Goal: Task Accomplishment & Management: Manage account settings

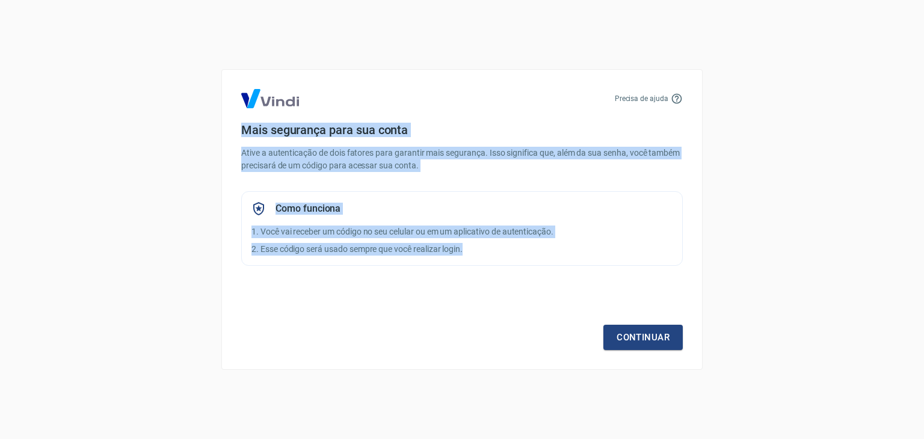
drag, startPoint x: 227, startPoint y: 131, endPoint x: 408, endPoint y: 316, distance: 258.7
click at [408, 316] on div "Precisa de ajuda Mais segurança para sua conta Ative a autenticação de dois fat…" at bounding box center [461, 219] width 481 height 301
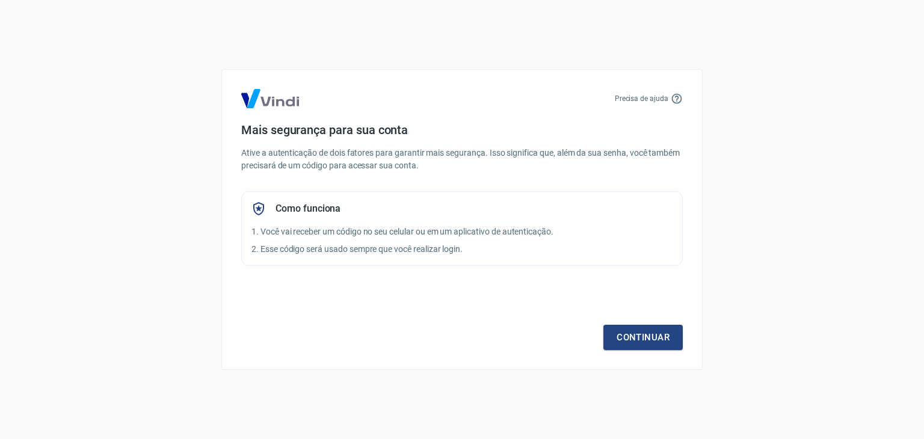
click at [432, 327] on div "Continuar" at bounding box center [462, 315] width 442 height 70
click at [445, 221] on div "Como funciona 1. Você vai receber um código no seu celular ou em um aplicativo …" at bounding box center [462, 228] width 442 height 75
click at [557, 222] on div "Como funciona 1. Você vai receber um código no seu celular ou em um aplicativo …" at bounding box center [462, 228] width 442 height 75
click at [619, 339] on link "Continuar" at bounding box center [642, 337] width 79 height 25
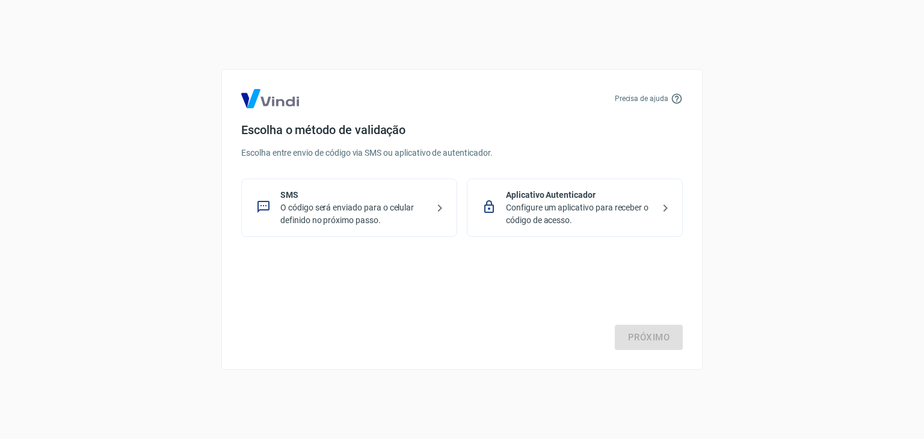
click at [425, 203] on p "O código será enviado para o celular definido no próximo passo." at bounding box center [353, 214] width 147 height 25
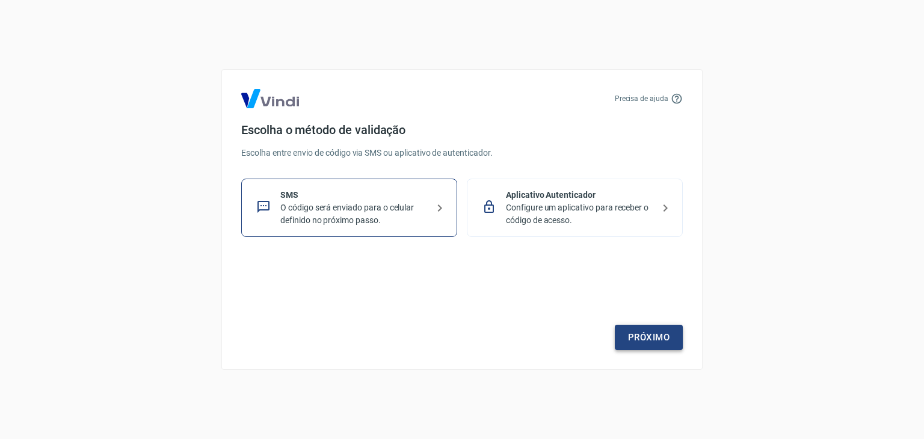
click at [630, 334] on link "Próximo" at bounding box center [649, 337] width 68 height 25
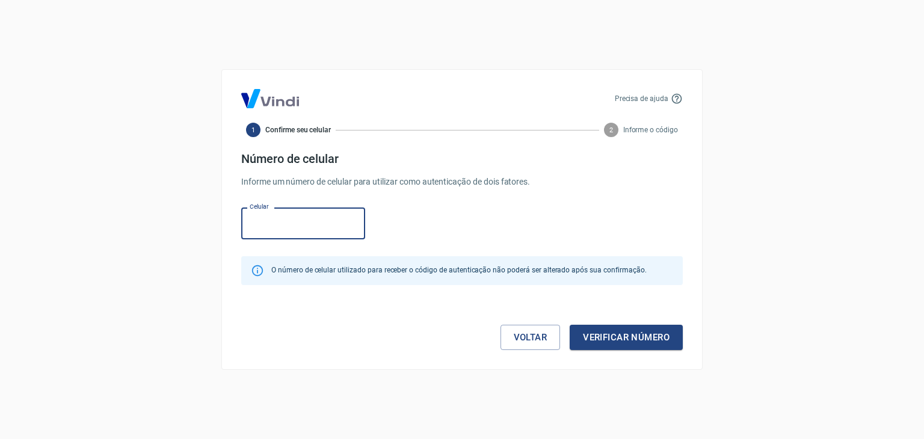
click at [262, 230] on input "Celular" at bounding box center [303, 224] width 124 height 32
drag, startPoint x: 280, startPoint y: 308, endPoint x: 299, endPoint y: 292, distance: 24.8
click at [280, 308] on div "Voltar Verificar número" at bounding box center [462, 325] width 442 height 51
click at [307, 220] on input "Celular" at bounding box center [303, 224] width 124 height 32
click at [304, 36] on div "Precisa de ajuda 1 Confirme seu celular 2 Informe o código Número de celular In…" at bounding box center [462, 219] width 924 height 439
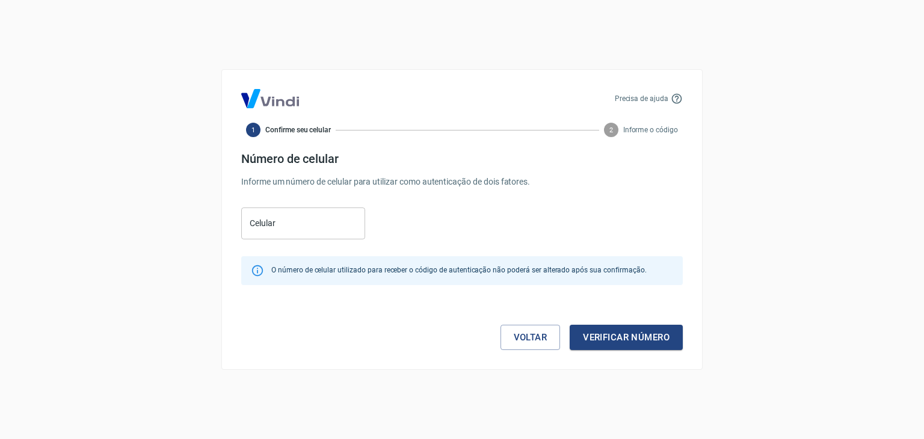
click at [309, 224] on input "Celular" at bounding box center [303, 224] width 124 height 32
paste input "(11) 95672-2182"
click at [321, 226] on input "(11) 95672-2182" at bounding box center [303, 224] width 124 height 32
type input "(11) 95672-2182"
click at [504, 196] on form "Número de celular Informe um número de celular para utilizar como autenticação …" at bounding box center [462, 251] width 442 height 199
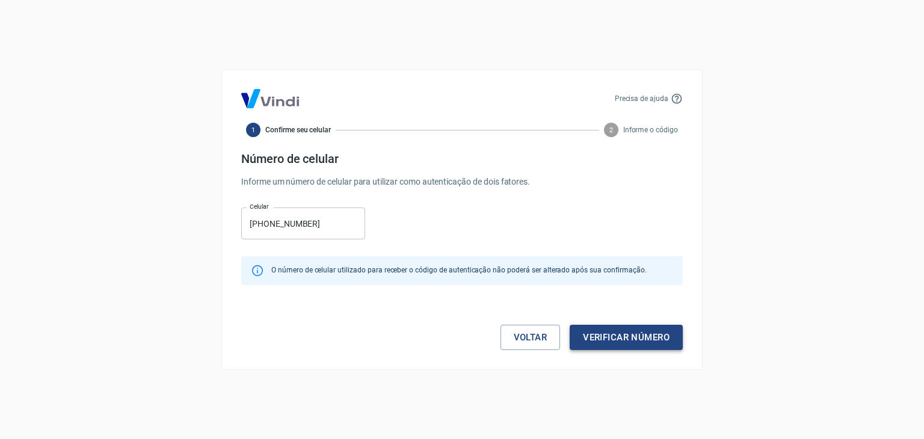
click at [601, 343] on button "Verificar número" at bounding box center [626, 337] width 113 height 25
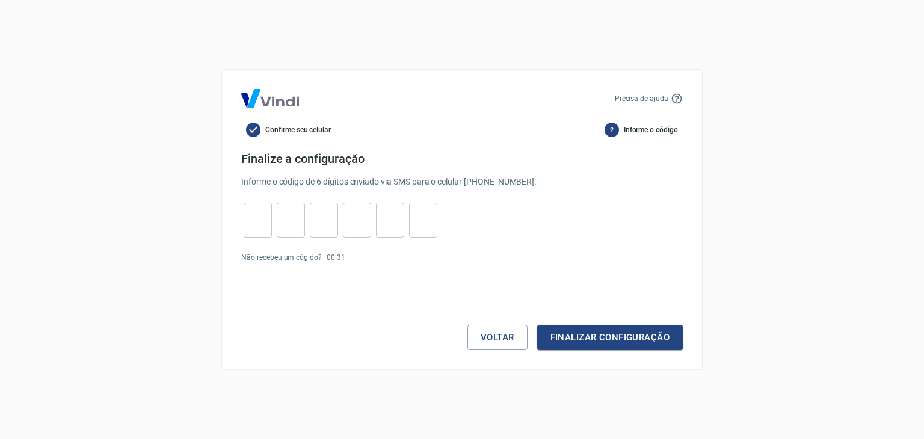
click at [807, 213] on div "Precisa de ajuda Confirme seu celular 2 Informe o código Finalize a configuraçã…" at bounding box center [462, 219] width 924 height 439
click at [140, 171] on div "Precisa de ajuda Confirme seu celular 2 Informe o código Finalize a configuraçã…" at bounding box center [462, 219] width 924 height 439
click at [732, 174] on div "Precisa de ajuda Confirme seu celular 2 Informe o código Finalize a configuraçã…" at bounding box center [462, 219] width 924 height 439
click at [753, 305] on div "Precisa de ajuda Confirme seu celular 2 Informe o código Finalize a configuraçã…" at bounding box center [462, 219] width 924 height 439
click at [854, 278] on div "Precisa de ajuda Confirme seu celular 2 Informe o código Finalize a configuraçã…" at bounding box center [462, 219] width 924 height 439
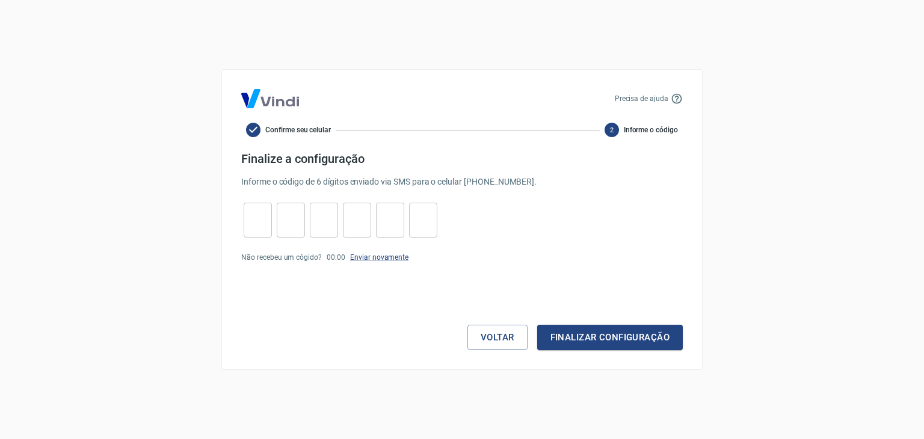
drag, startPoint x: 801, startPoint y: 257, endPoint x: 777, endPoint y: 93, distance: 166.7
click at [801, 257] on div "Precisa de ajuda Confirme seu celular 2 Informe o código Finalize a configuraçã…" at bounding box center [462, 219] width 924 height 439
click at [693, 207] on div "Precisa de ajuda Confirme seu celular 2 Informe o código Finalize a configuraçã…" at bounding box center [461, 219] width 481 height 301
click at [264, 229] on input "tel" at bounding box center [258, 221] width 28 height 26
paste input "tel"
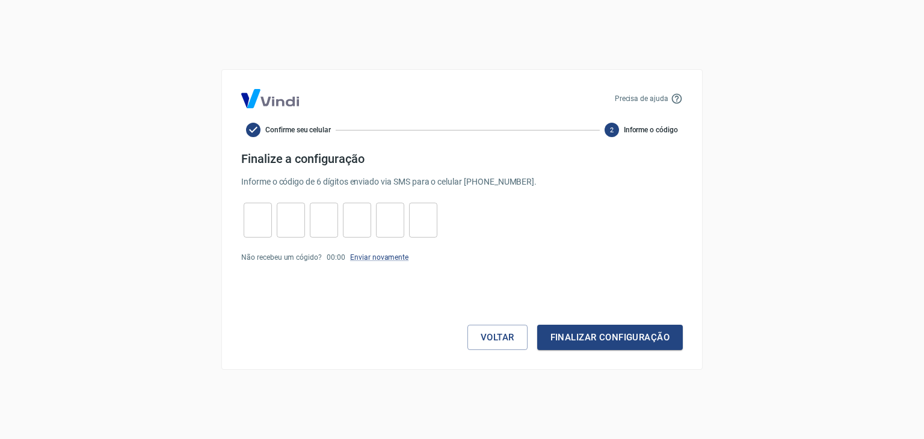
drag, startPoint x: 732, startPoint y: 227, endPoint x: 258, endPoint y: 223, distance: 473.5
click at [732, 227] on div "Precisa de ajuda Confirme seu celular 2 Informe o código Finalize a configuraçã…" at bounding box center [462, 219] width 924 height 439
click at [258, 223] on input "tel" at bounding box center [258, 221] width 28 height 26
paste input "tel"
click at [263, 224] on input "tel" at bounding box center [258, 221] width 28 height 26
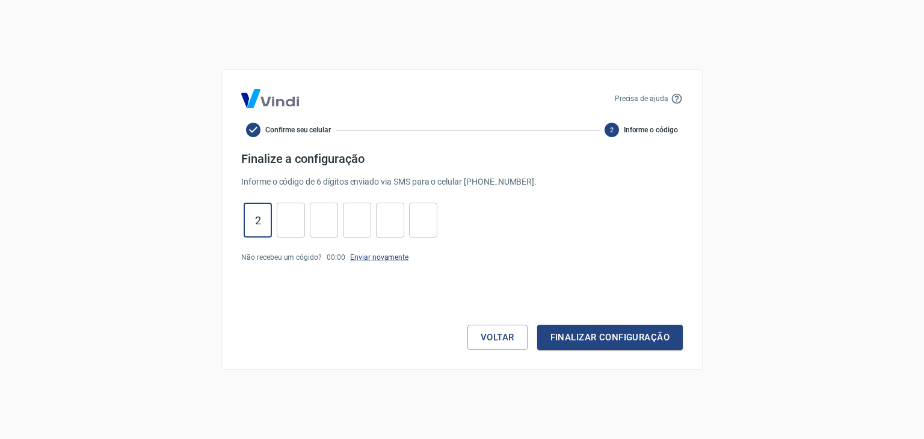
type input "2"
type input "8"
type input "2"
type input "8"
type input "4"
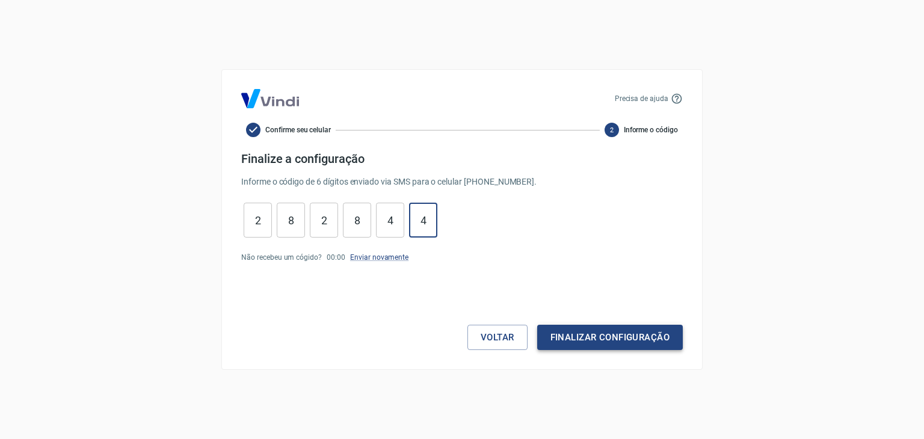
click at [570, 344] on button "Finalizar configuração" at bounding box center [610, 337] width 146 height 25
click at [424, 222] on input "4" at bounding box center [423, 221] width 28 height 26
type input "4"
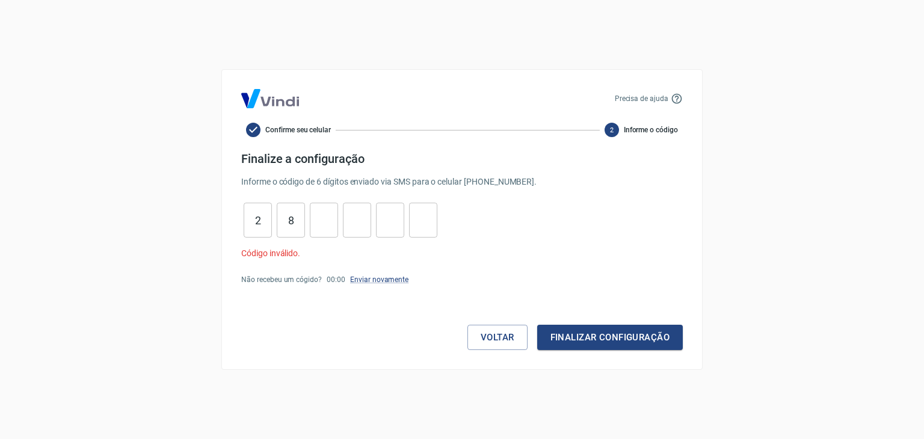
drag, startPoint x: 709, startPoint y: 222, endPoint x: 370, endPoint y: 217, distance: 338.7
click at [709, 222] on div "Precisa de ajuda Confirme seu celular 2 Informe o código Finalize a configuraçã…" at bounding box center [462, 219] width 924 height 439
click at [300, 217] on input "8" at bounding box center [291, 221] width 28 height 26
type input "8"
click at [373, 281] on link "Enviar novamente" at bounding box center [379, 280] width 58 height 8
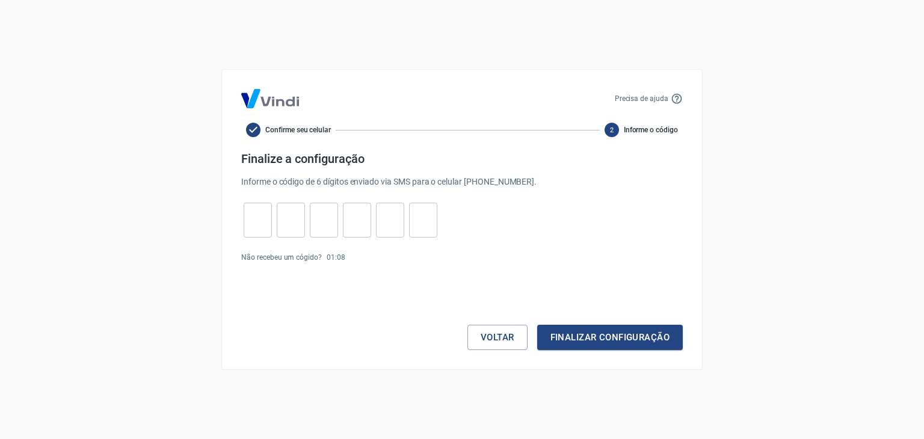
click at [783, 292] on div "Precisa de ajuda Confirme seu celular 2 Informe o código Finalize a configuraçã…" at bounding box center [462, 219] width 924 height 439
click at [254, 228] on input "tel" at bounding box center [258, 221] width 28 height 26
type input "2"
type input "9"
type input "1"
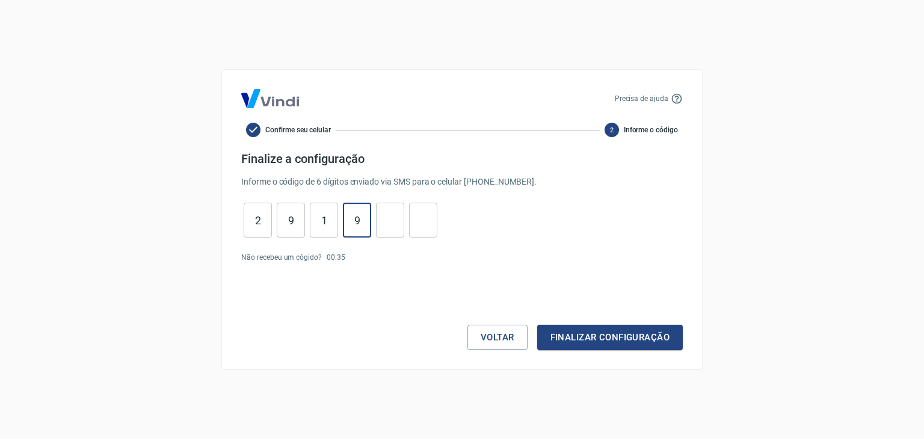
type input "9"
type input "3"
type input "2"
click at [575, 335] on button "Finalizar configuração" at bounding box center [610, 337] width 146 height 25
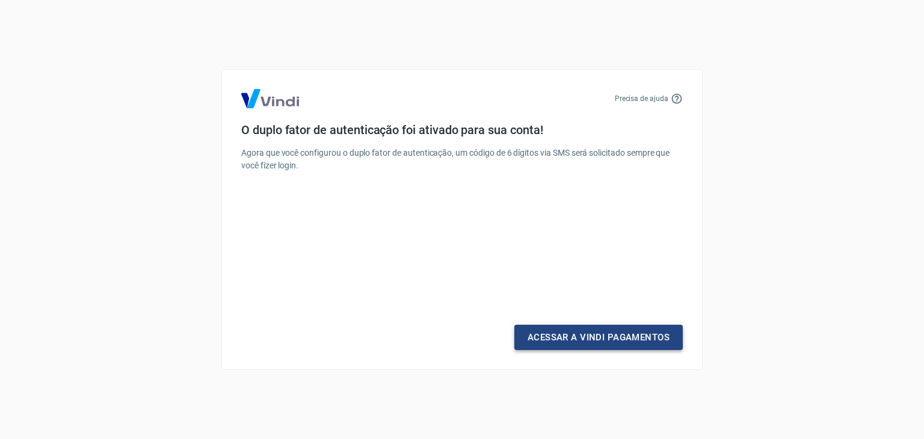
click at [565, 340] on link "Acessar a Vindi Pagamentos" at bounding box center [598, 337] width 168 height 25
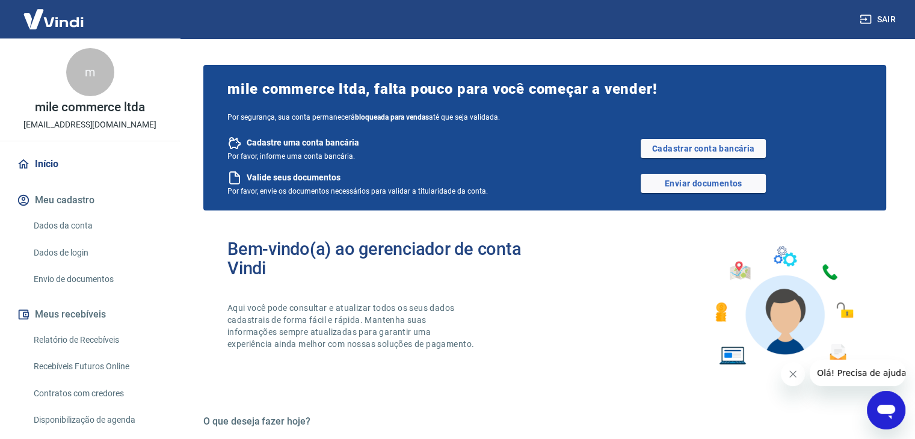
click at [508, 309] on div "Bem-vindo(a) ao gerenciador de conta Vindi Aqui você pode consultar e atualizar…" at bounding box center [386, 305] width 318 height 133
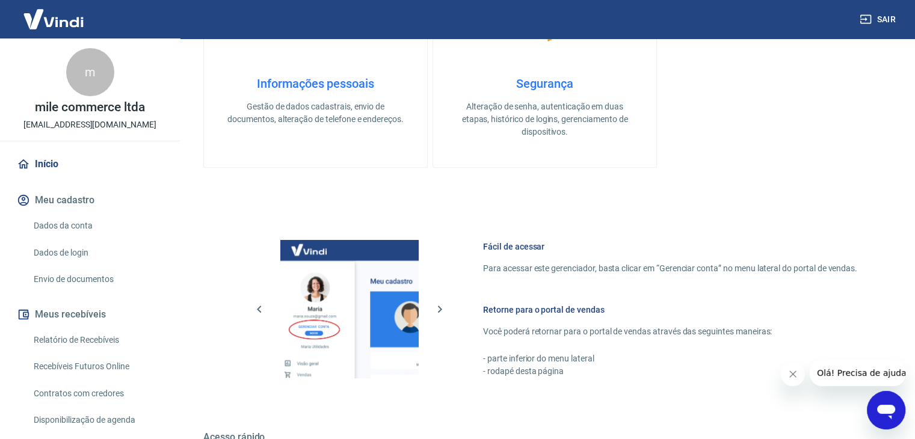
scroll to position [479, 0]
